Goal: Find specific page/section: Find specific page/section

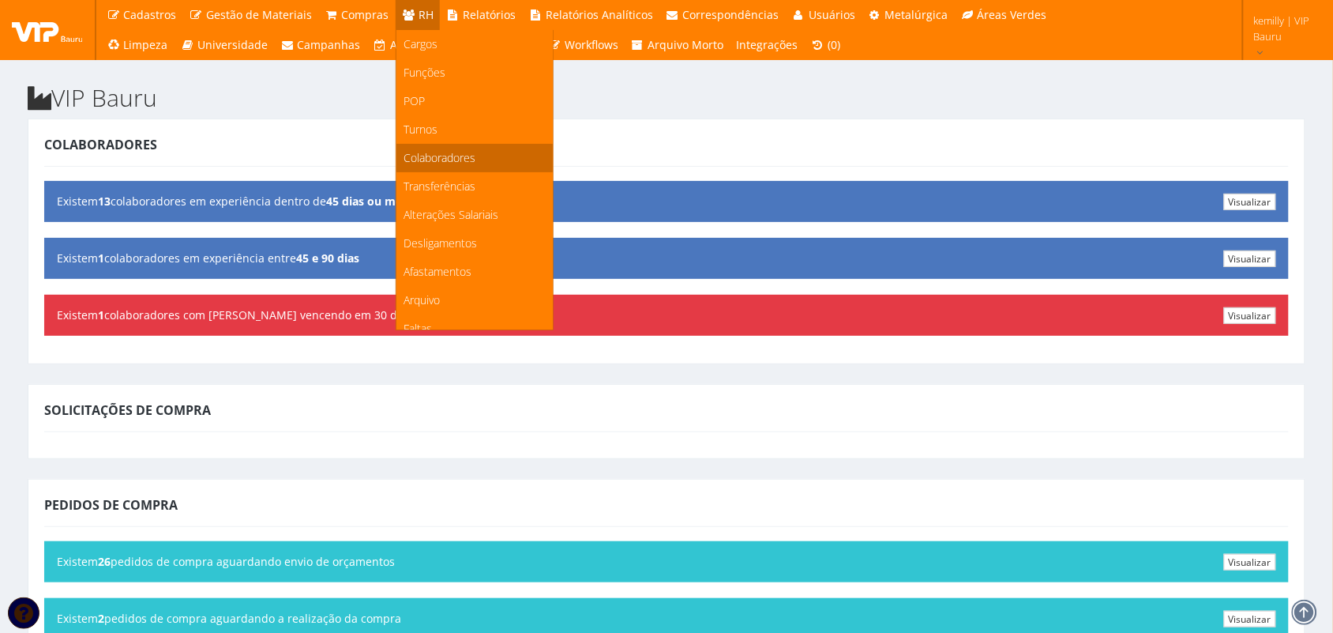
click at [412, 159] on span "Colaboradores" at bounding box center [440, 157] width 72 height 15
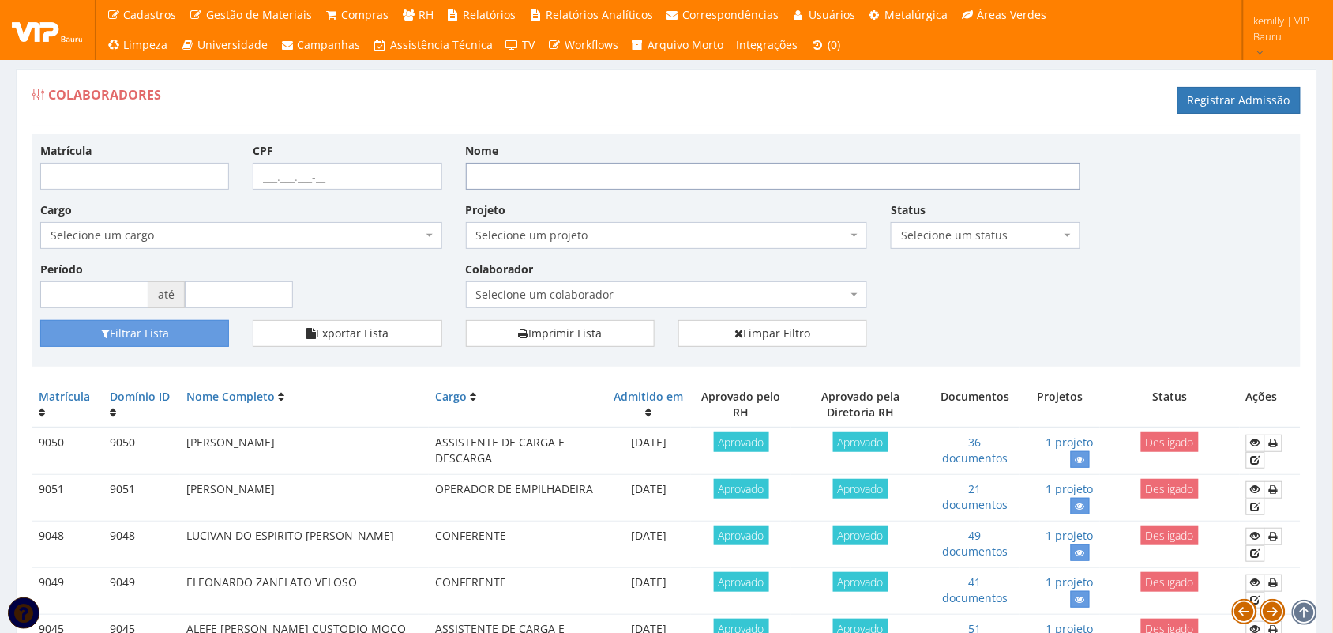
click at [603, 166] on input "Nome" at bounding box center [773, 176] width 614 height 27
type input "v"
type input "milena"
click at [40, 320] on button "Filtrar Lista" at bounding box center [134, 333] width 189 height 27
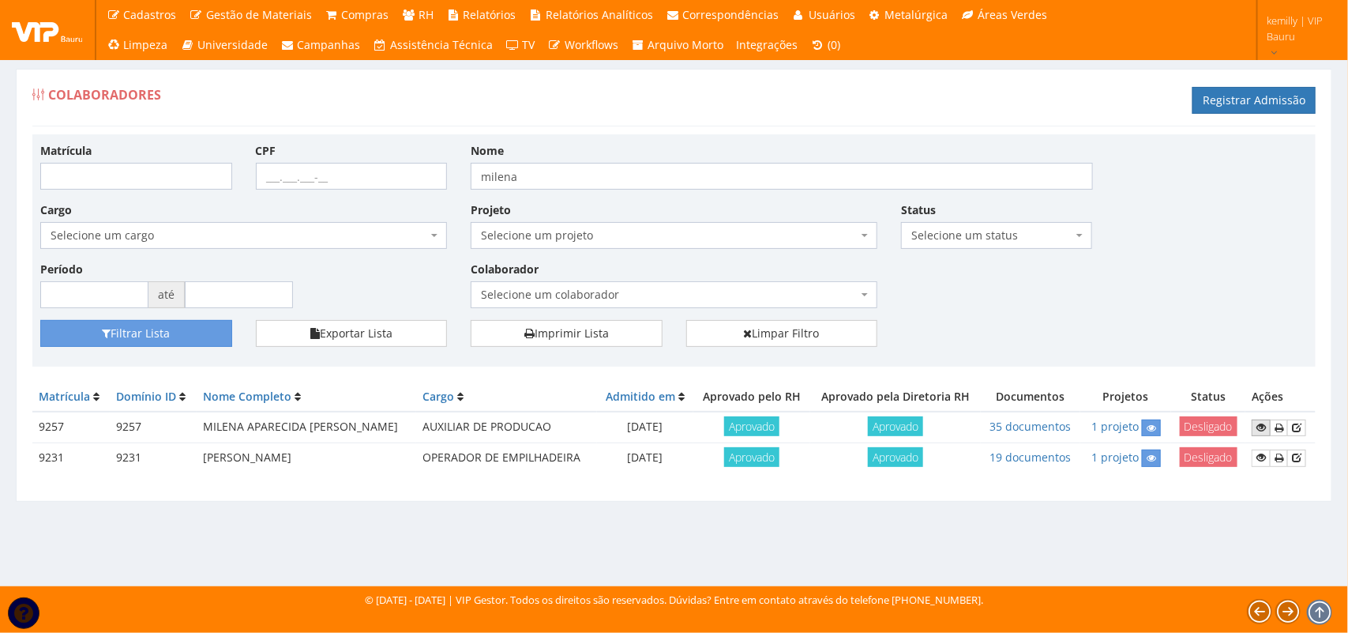
click at [1260, 425] on icon at bounding box center [1261, 427] width 9 height 11
click at [1153, 429] on icon at bounding box center [1151, 428] width 9 height 11
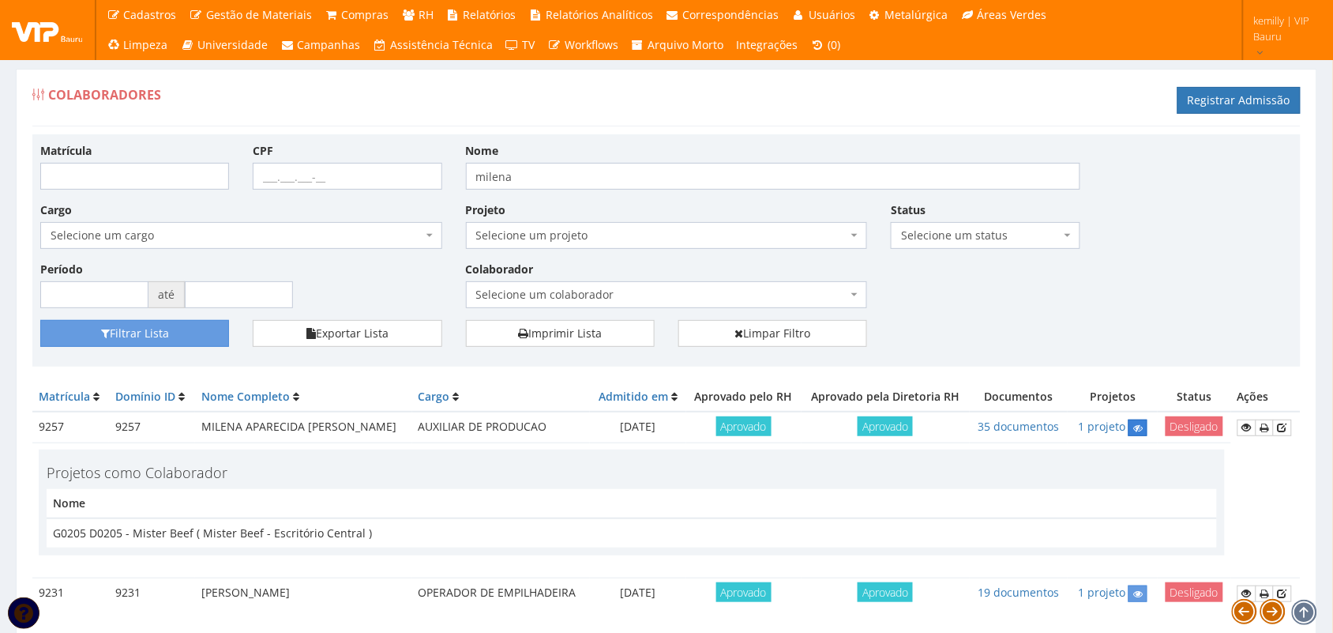
click at [1138, 430] on icon at bounding box center [1137, 428] width 9 height 11
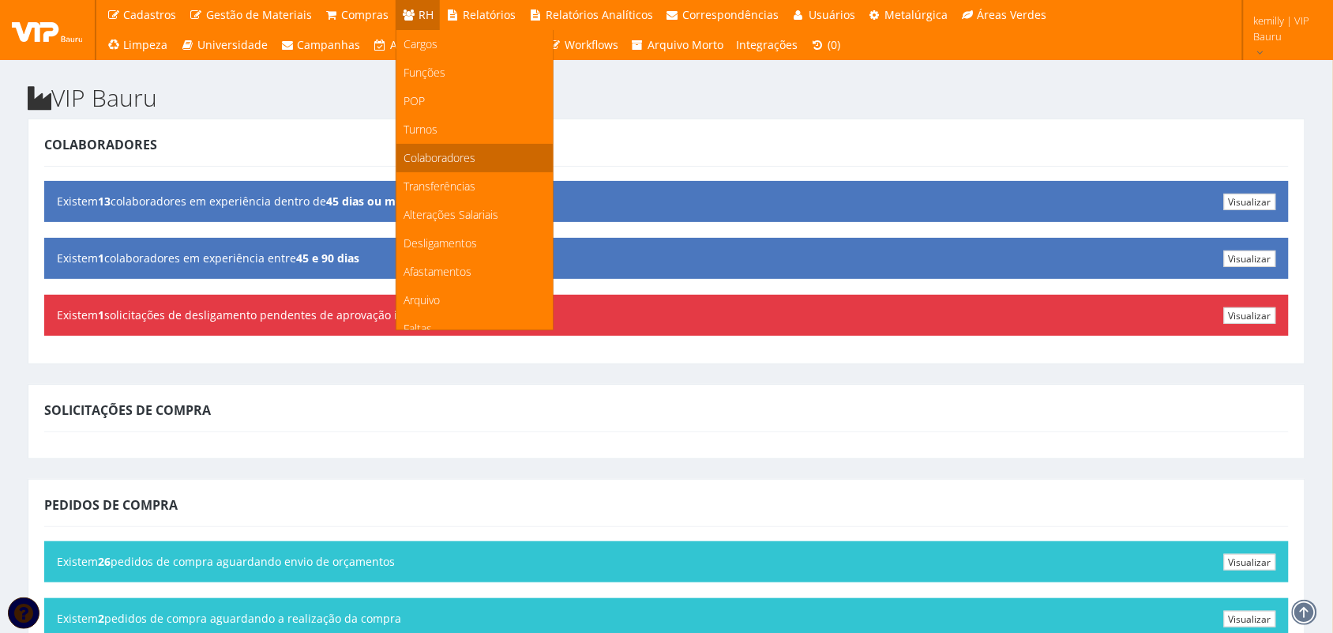
click at [426, 150] on span "Colaboradores" at bounding box center [440, 157] width 72 height 15
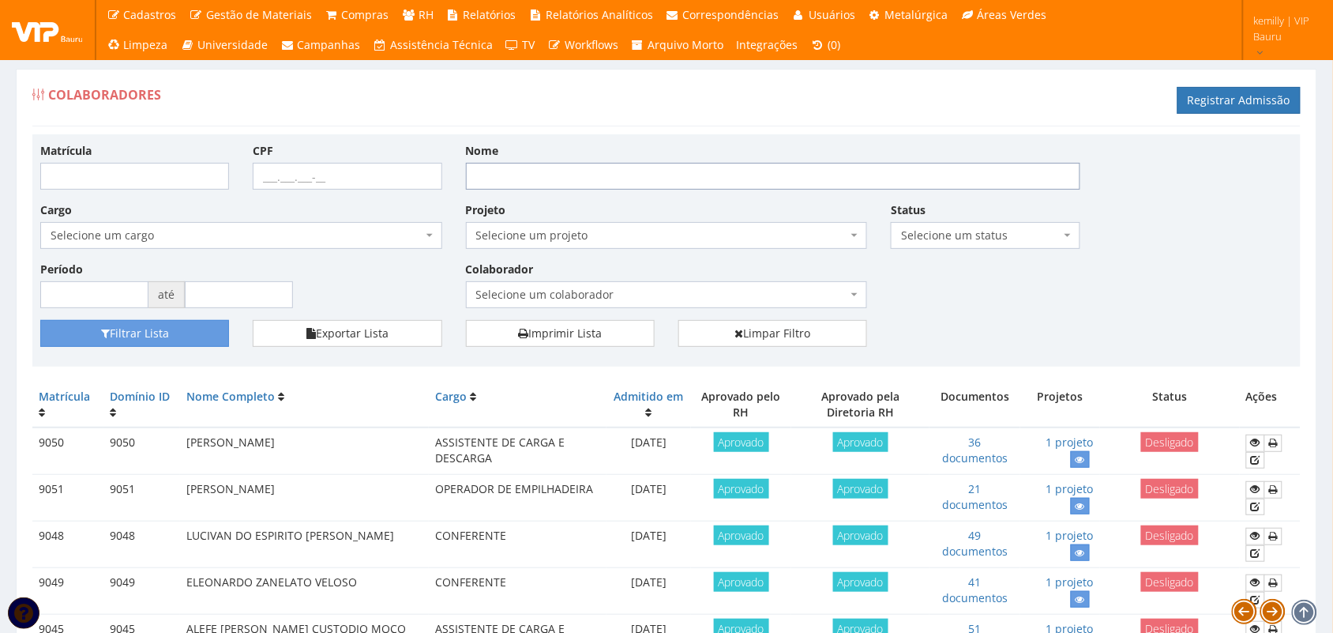
drag, startPoint x: 680, startPoint y: 176, endPoint x: 681, endPoint y: 191, distance: 15.0
click at [680, 176] on input "Nome" at bounding box center [773, 176] width 614 height 27
click at [505, 293] on span "Selecione um colaborador" at bounding box center [662, 295] width 372 height 16
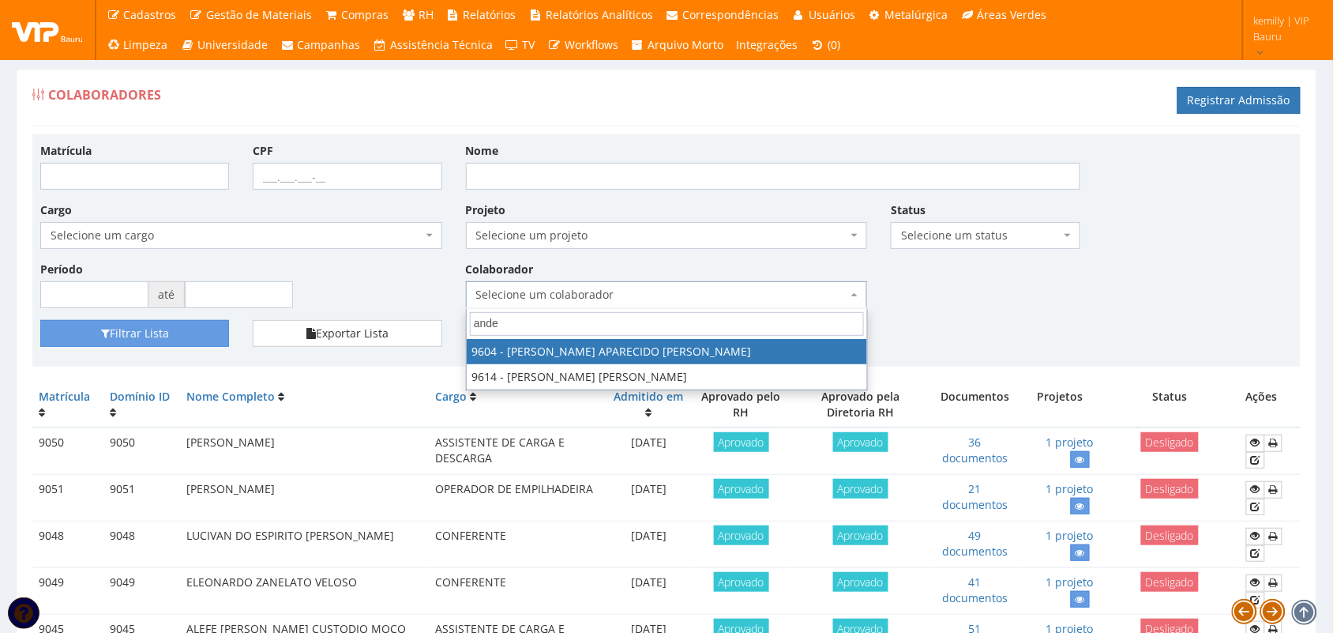
type input "ander"
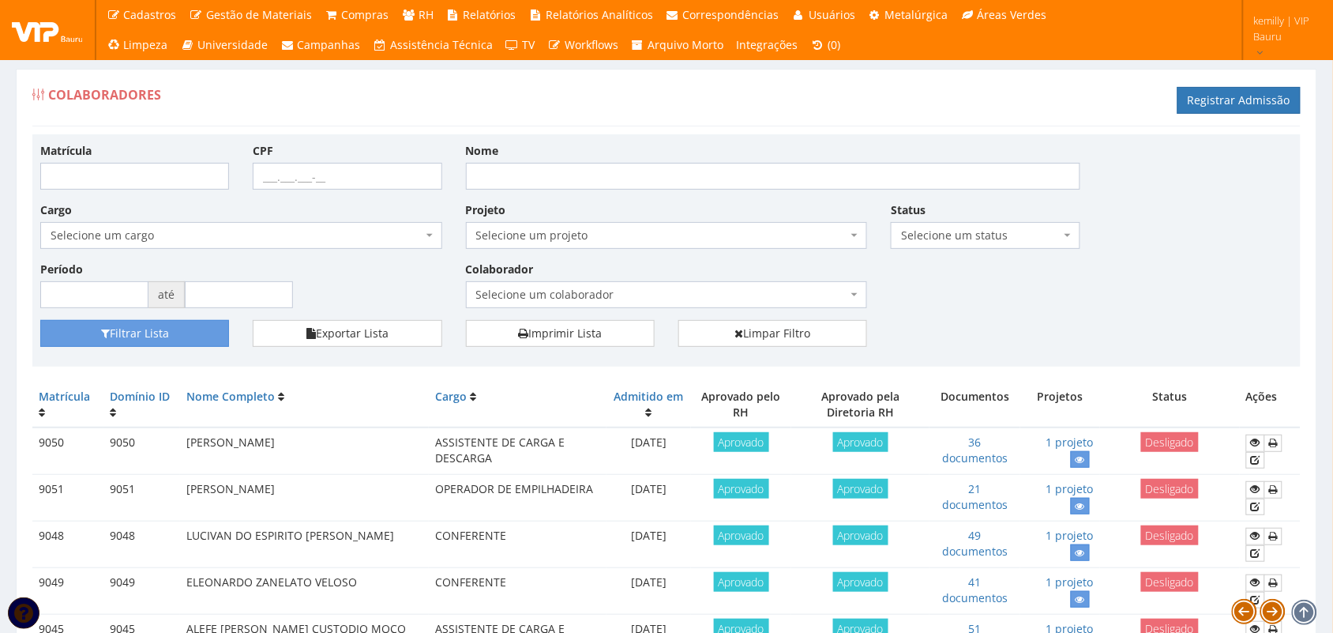
click at [1126, 302] on div "Matrícula CPF Nome Cargo Selecione um cargo G1225 D0029 - 4110-05 - AGENTE DE A…" at bounding box center [666, 231] width 1276 height 178
click at [613, 291] on span "Selecione um colaborador" at bounding box center [662, 295] width 372 height 16
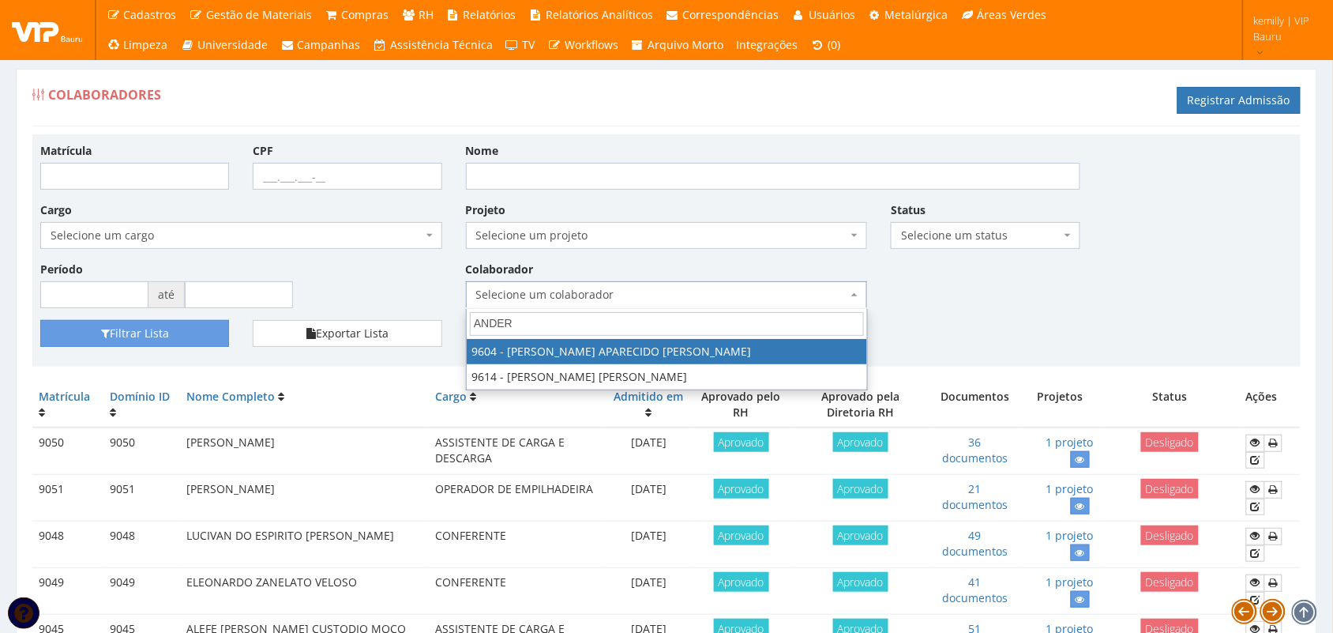
type input "ANDER"
select select "3771"
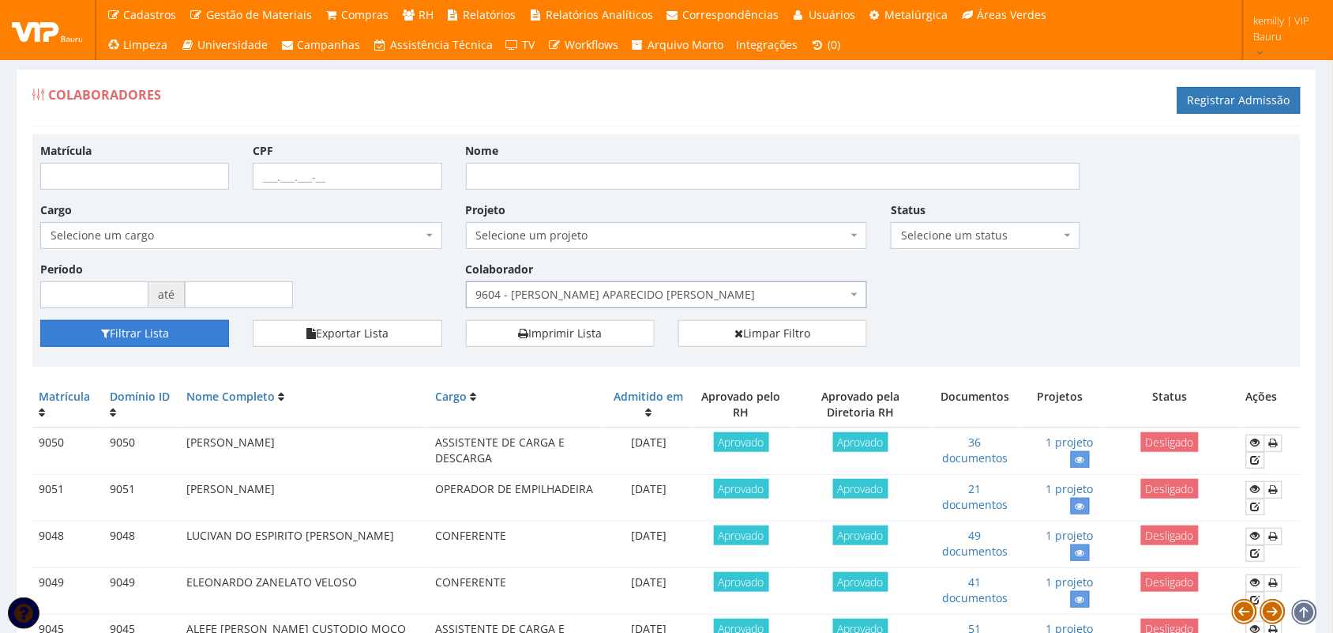
click at [186, 333] on button "Filtrar Lista" at bounding box center [134, 333] width 189 height 27
